Goal: Navigation & Orientation: Find specific page/section

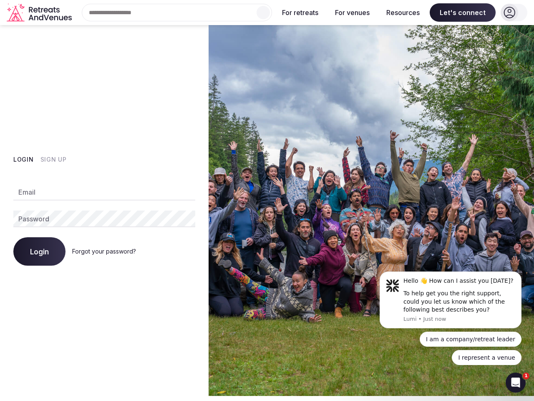
click at [267, 198] on img at bounding box center [371, 210] width 325 height 370
click at [177, 13] on div "Search Popular Destinations [GEOGRAPHIC_DATA], [GEOGRAPHIC_DATA] [GEOGRAPHIC_DA…" at bounding box center [173, 13] width 197 height 18
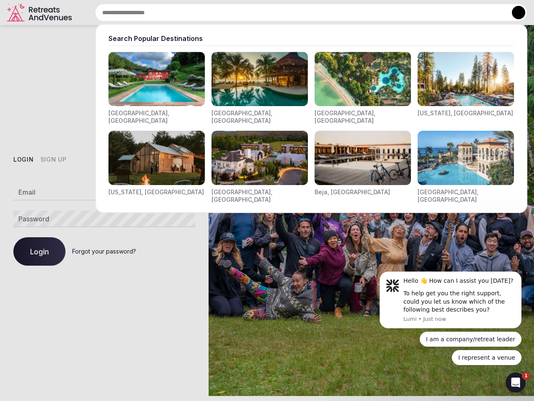
click at [263, 13] on input "text" at bounding box center [311, 13] width 432 height 18
click at [300, 13] on input "text" at bounding box center [311, 13] width 432 height 18
click at [352, 13] on input "text" at bounding box center [311, 13] width 432 height 18
click at [403, 13] on input "text" at bounding box center [311, 13] width 432 height 18
click at [463, 13] on input "text" at bounding box center [311, 13] width 432 height 18
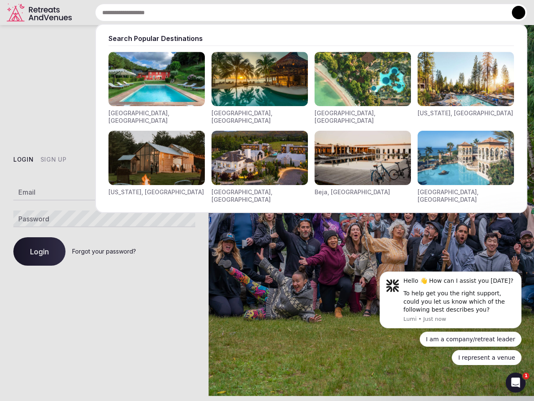
click at [514, 13] on button at bounding box center [518, 12] width 13 height 13
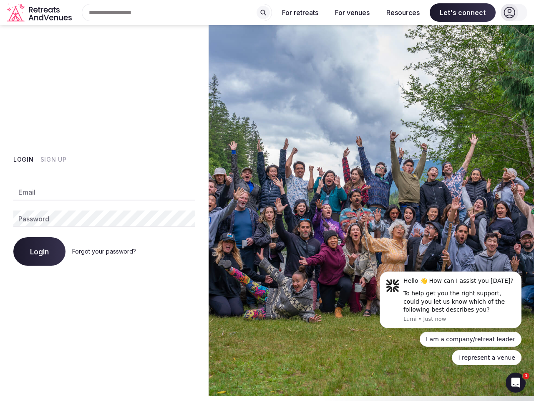
click at [23, 159] on button "Login" at bounding box center [23, 159] width 20 height 8
click at [53, 159] on button "Sign Up" at bounding box center [53, 159] width 26 height 8
